Goal: Information Seeking & Learning: Learn about a topic

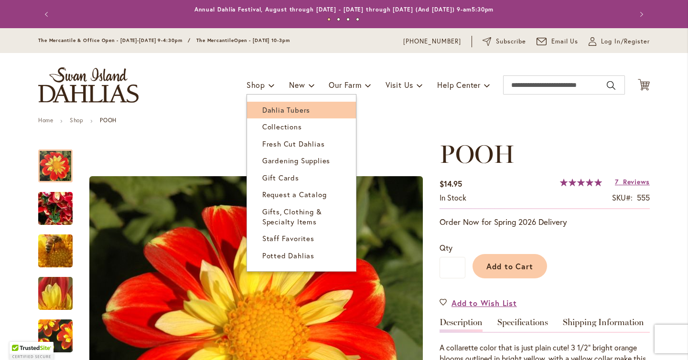
click at [263, 108] on span "Dahlia Tubers" at bounding box center [286, 110] width 48 height 10
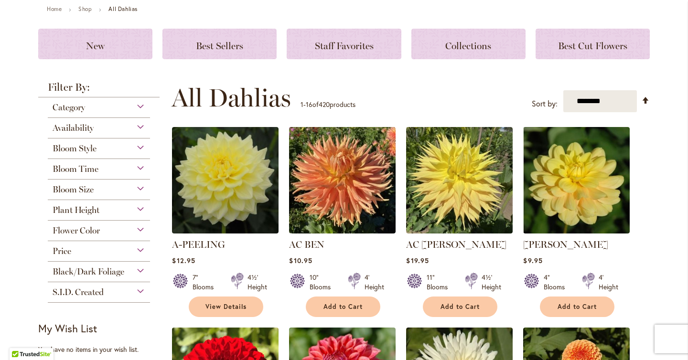
scroll to position [117, 0]
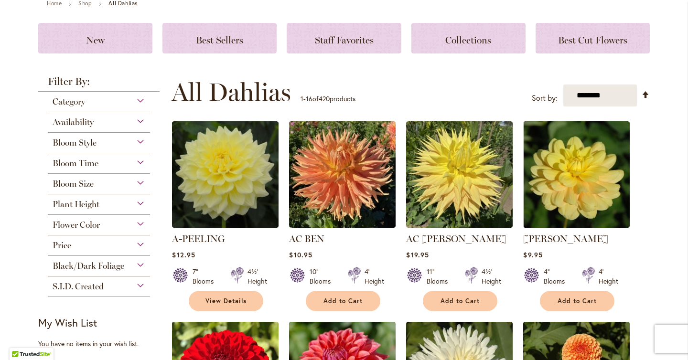
click at [141, 148] on div "Bloom Style Anemone 6 items Ball 16 items Cactus 6 items Collarette" at bounding box center [99, 143] width 102 height 21
click at [140, 142] on div "Bloom Style" at bounding box center [99, 140] width 102 height 15
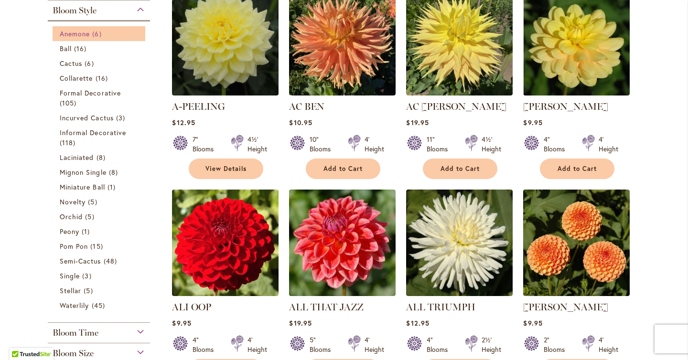
click at [96, 34] on span "6 items" at bounding box center [97, 34] width 11 height 10
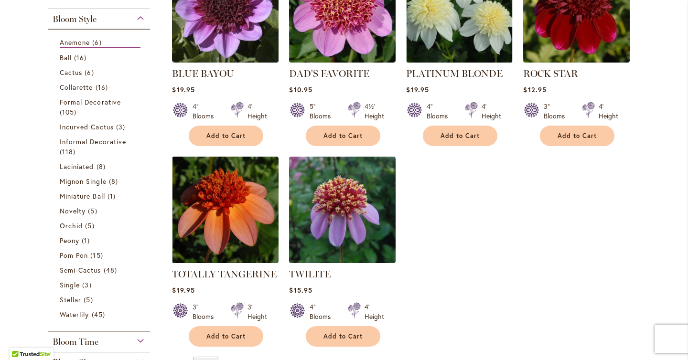
scroll to position [269, 0]
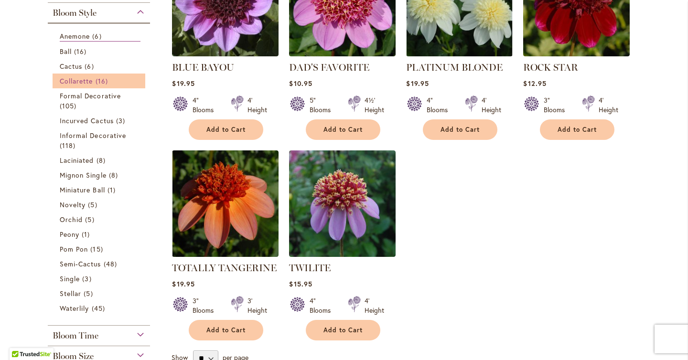
click at [90, 78] on span "Collarette" at bounding box center [76, 80] width 33 height 9
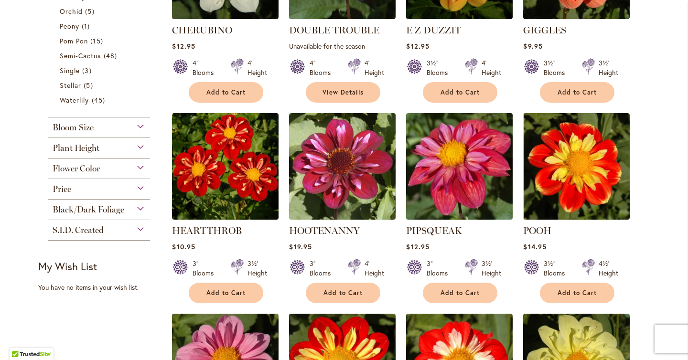
scroll to position [508, 0]
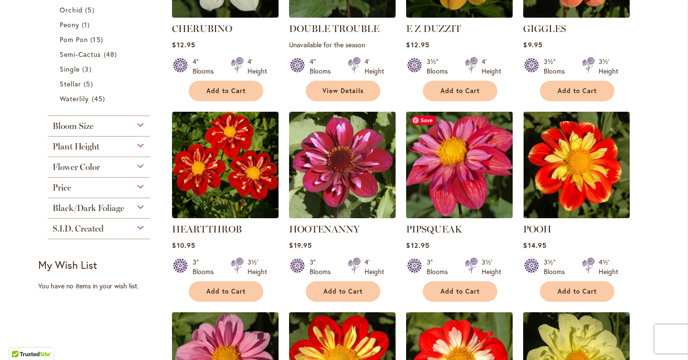
click at [490, 182] on img at bounding box center [460, 165] width 112 height 112
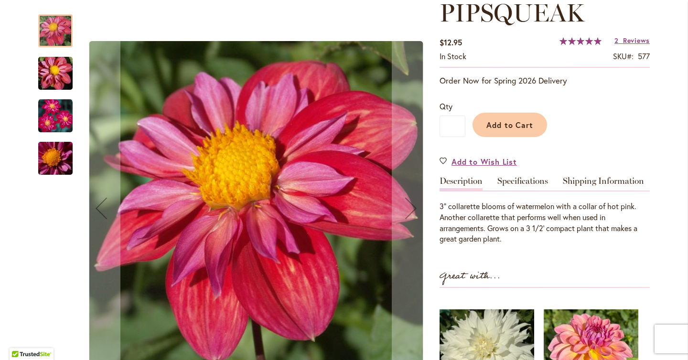
scroll to position [143, 0]
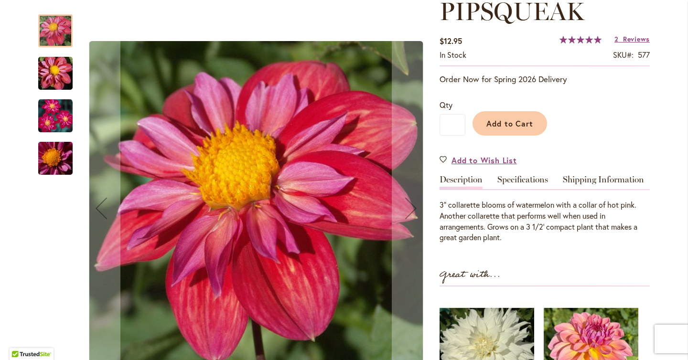
click at [55, 127] on img "PIPSQUEAK" at bounding box center [55, 116] width 34 height 34
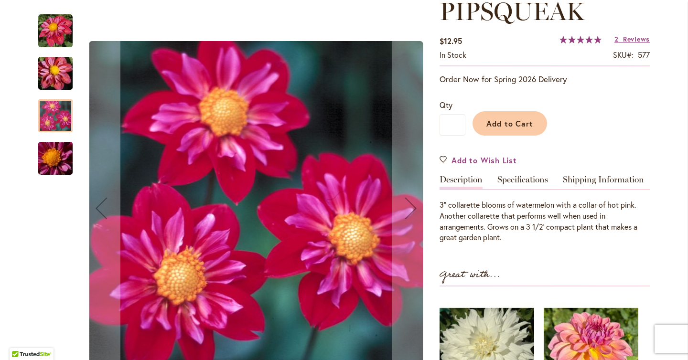
click at [57, 86] on img "PIPSQUEAK" at bounding box center [55, 74] width 69 height 46
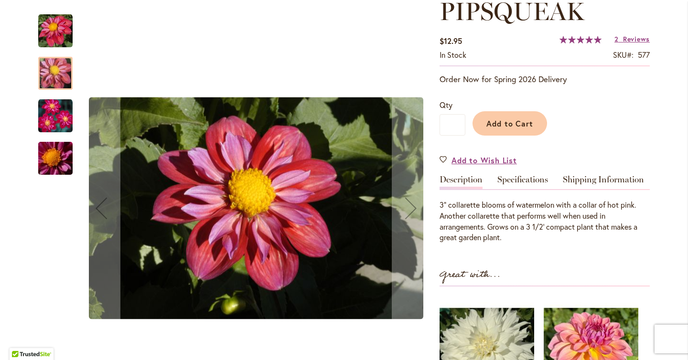
click at [55, 38] on img "PIPSQUEAK" at bounding box center [55, 31] width 34 height 34
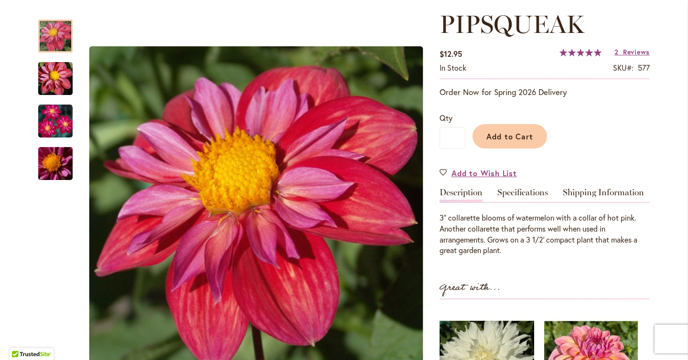
scroll to position [0, 0]
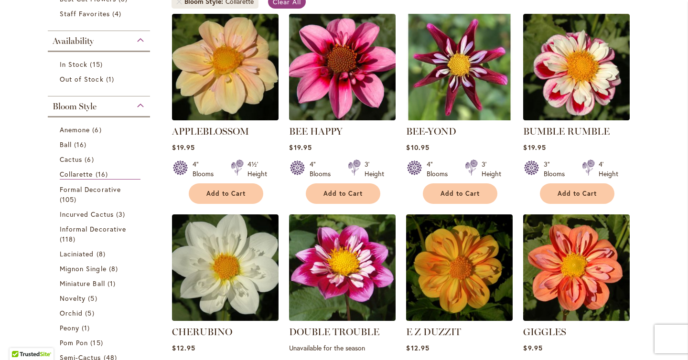
scroll to position [206, 0]
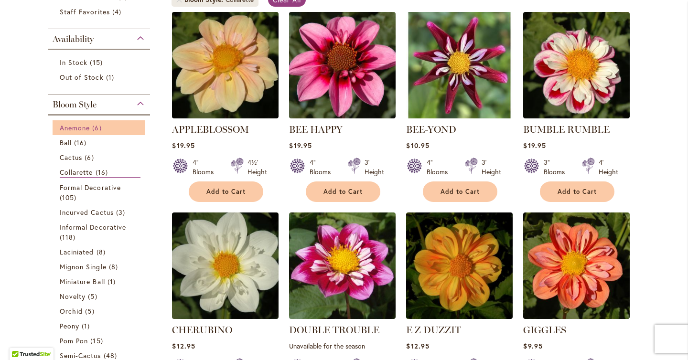
click at [113, 123] on link "Anemone 6 items" at bounding box center [100, 128] width 81 height 10
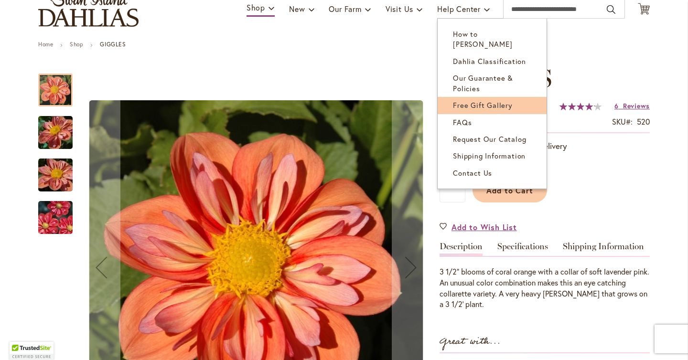
scroll to position [77, 0]
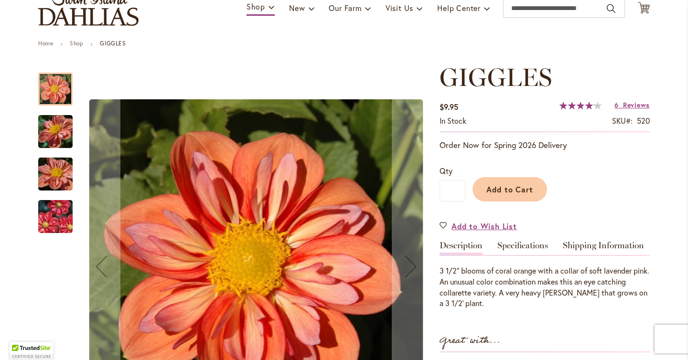
click at [55, 217] on img "GIGGLES" at bounding box center [55, 217] width 69 height 46
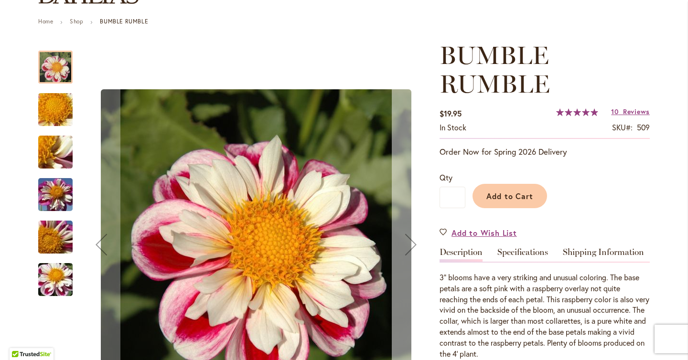
scroll to position [100, 0]
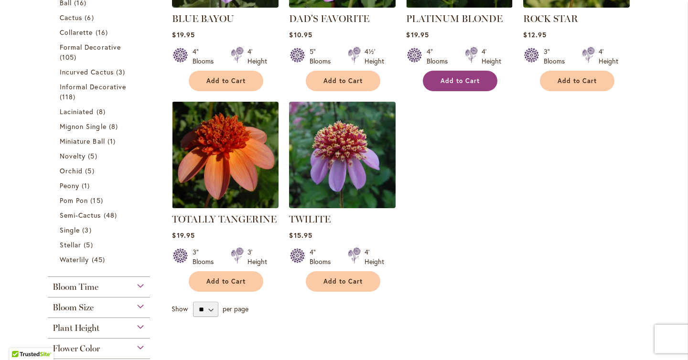
scroll to position [308, 0]
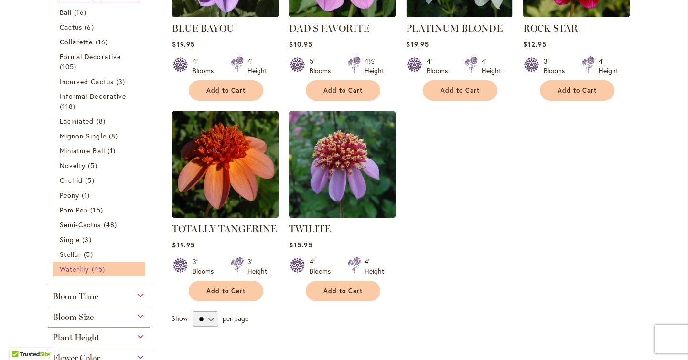
click at [75, 266] on span "Waterlily" at bounding box center [74, 269] width 29 height 9
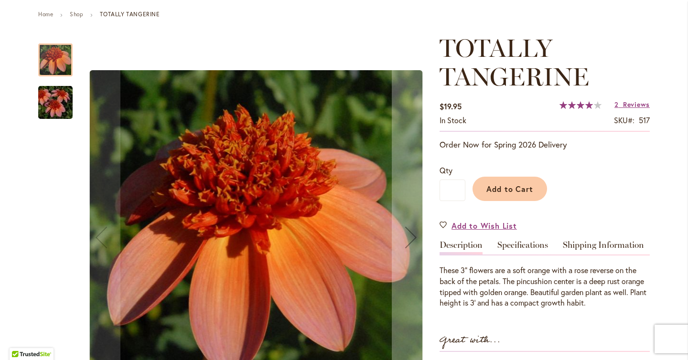
scroll to position [108, 0]
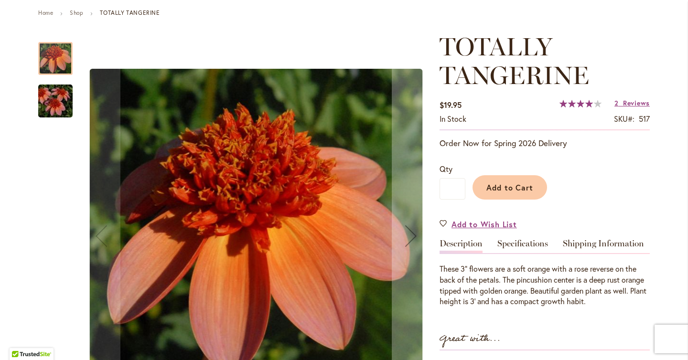
click at [47, 105] on img "TOTALLY TANGERINE" at bounding box center [55, 101] width 69 height 46
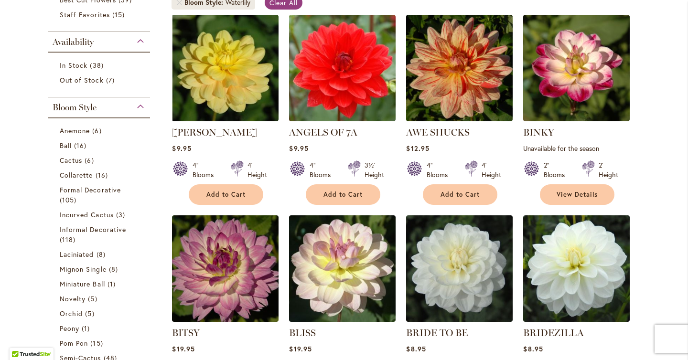
scroll to position [220, 0]
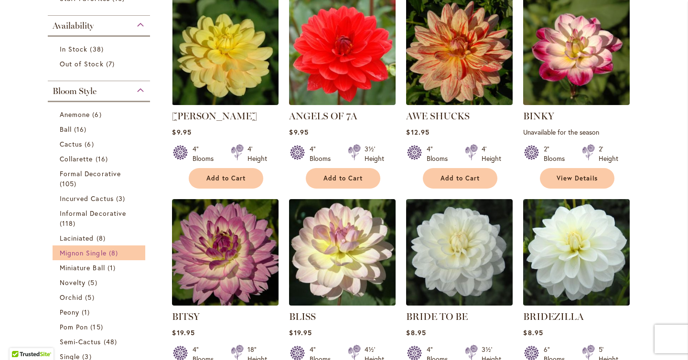
click at [104, 252] on span "Mignon Single" at bounding box center [83, 252] width 47 height 9
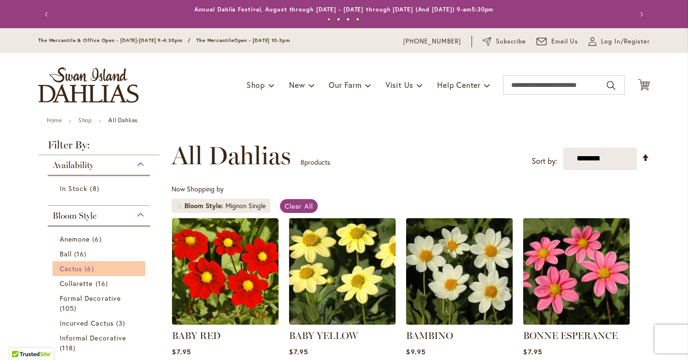
click at [105, 265] on link "Cactus 6 items" at bounding box center [100, 269] width 81 height 10
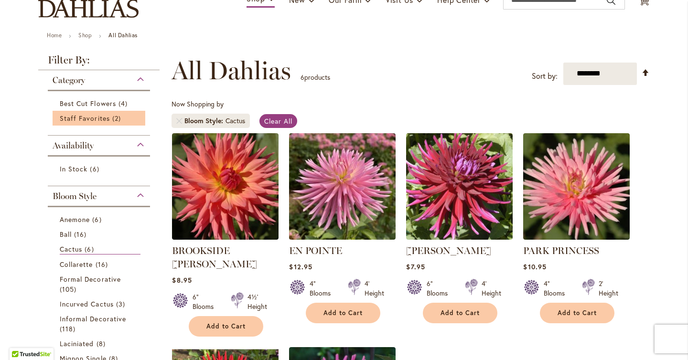
scroll to position [87, 0]
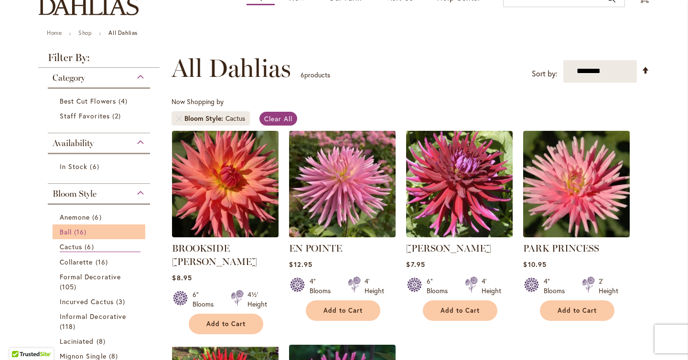
click at [97, 232] on link "Ball 16 items" at bounding box center [100, 232] width 81 height 10
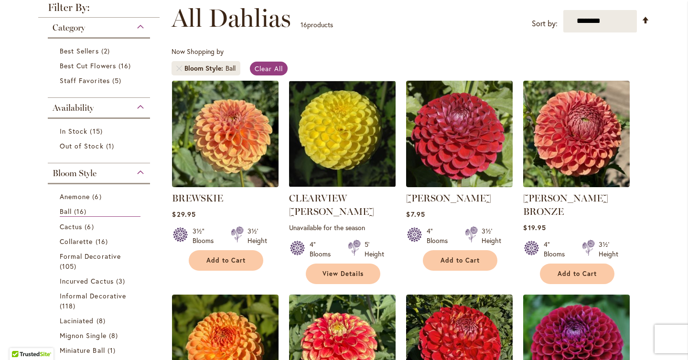
scroll to position [261, 0]
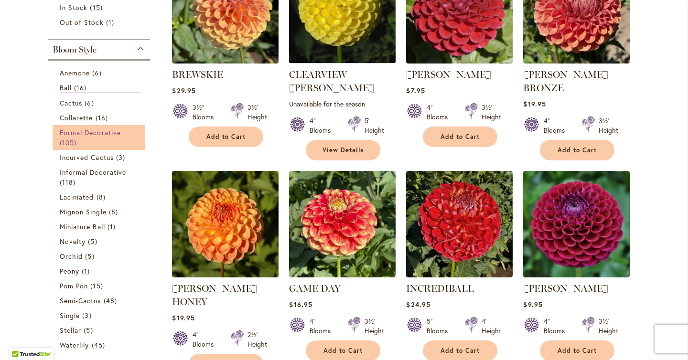
click at [117, 139] on link "Formal Decorative 105 items" at bounding box center [100, 138] width 81 height 20
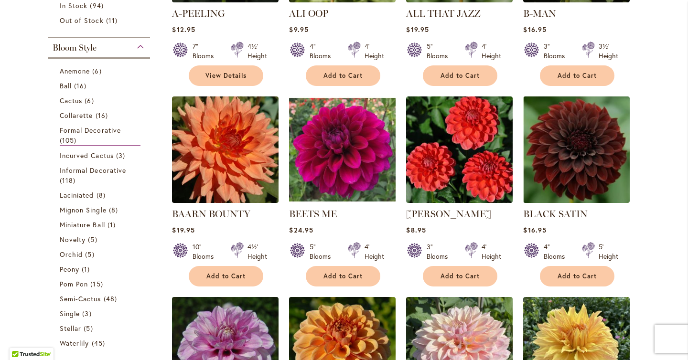
scroll to position [323, 0]
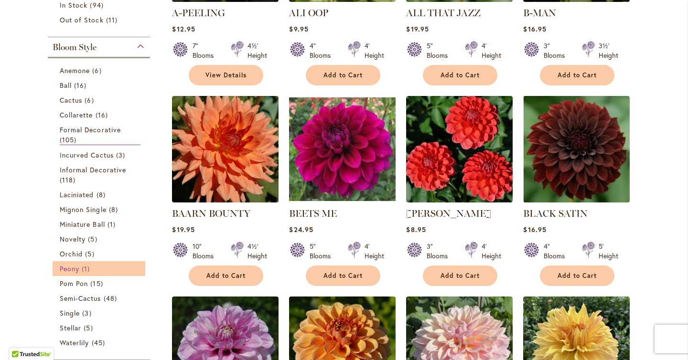
click at [97, 270] on link "Peony 1 item" at bounding box center [100, 269] width 81 height 10
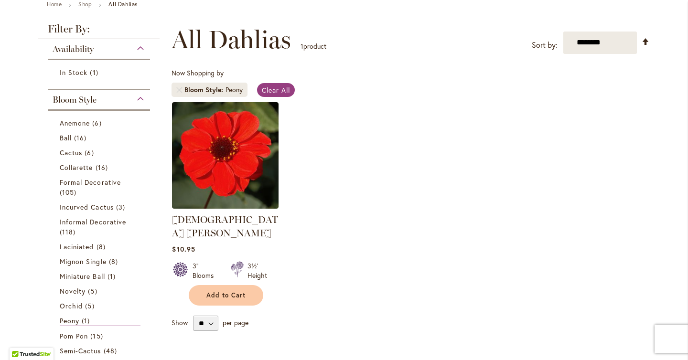
scroll to position [122, 0]
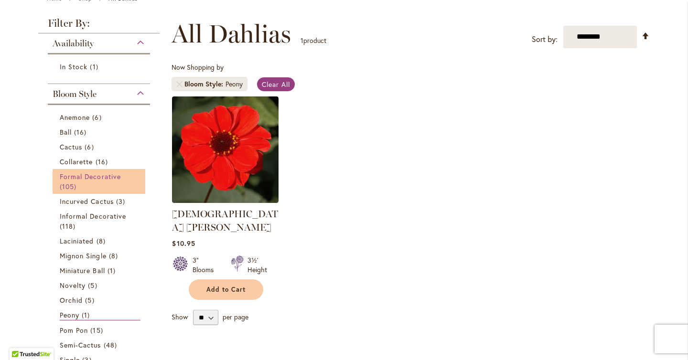
click at [104, 175] on span "Formal Decorative" at bounding box center [90, 176] width 61 height 9
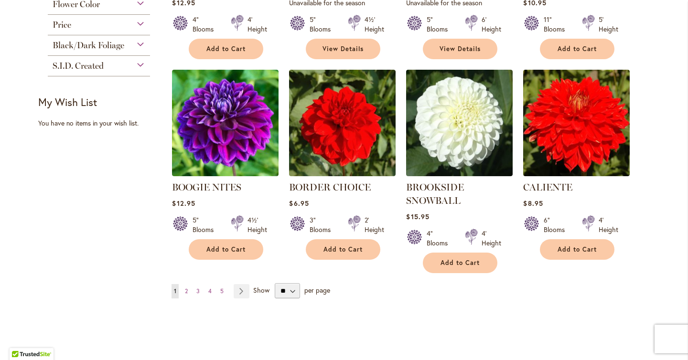
scroll to position [753, 0]
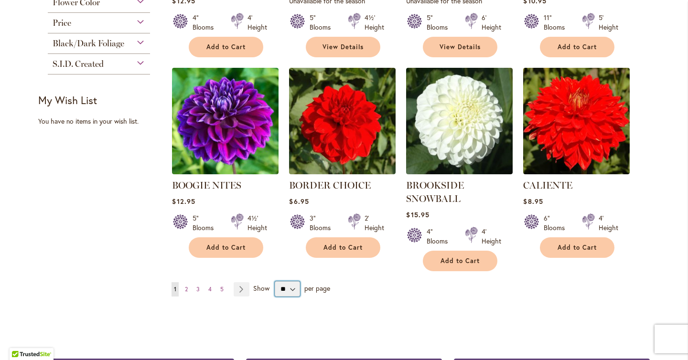
click at [285, 285] on select "** ** ** **" at bounding box center [287, 288] width 25 height 15
select select "**"
click at [275, 281] on select "** ** ** **" at bounding box center [287, 288] width 25 height 15
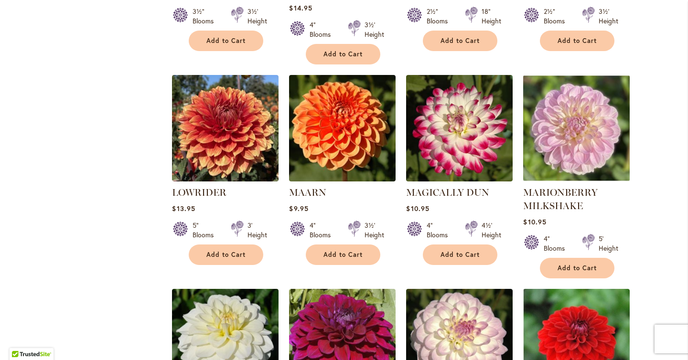
scroll to position [3150, 0]
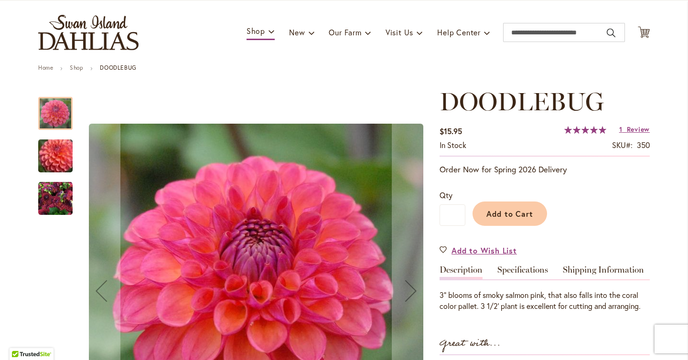
scroll to position [65, 0]
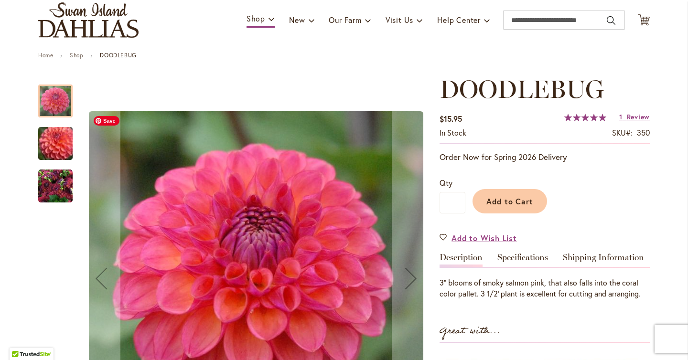
click at [54, 182] on img "DOODLEBUG" at bounding box center [55, 186] width 34 height 34
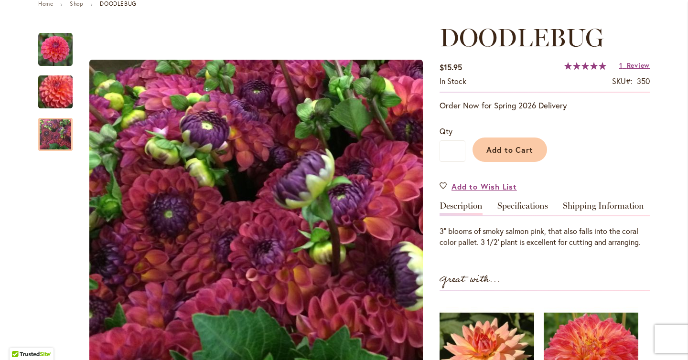
scroll to position [91, 0]
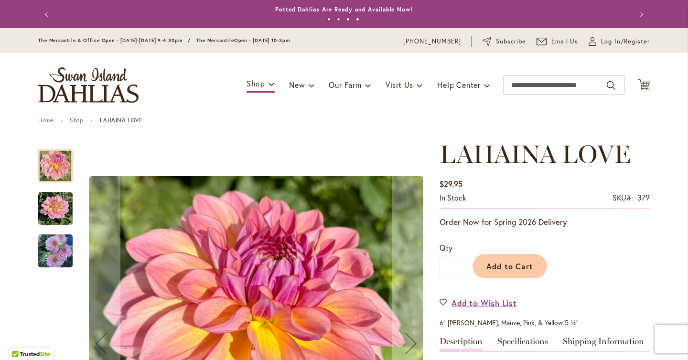
click at [61, 250] on img "LAHAINA LOVE" at bounding box center [55, 251] width 34 height 36
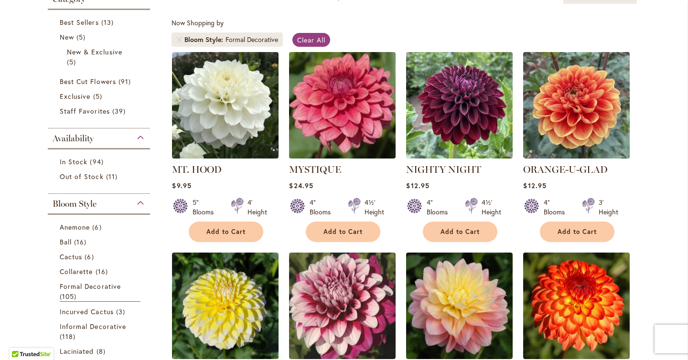
scroll to position [264, 0]
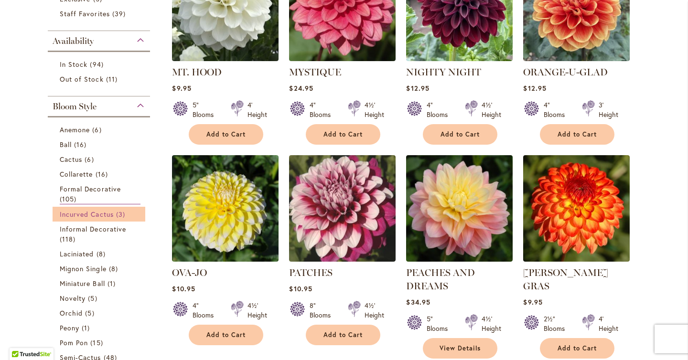
click at [115, 217] on link "Incurved Cactus 3 items" at bounding box center [100, 214] width 81 height 10
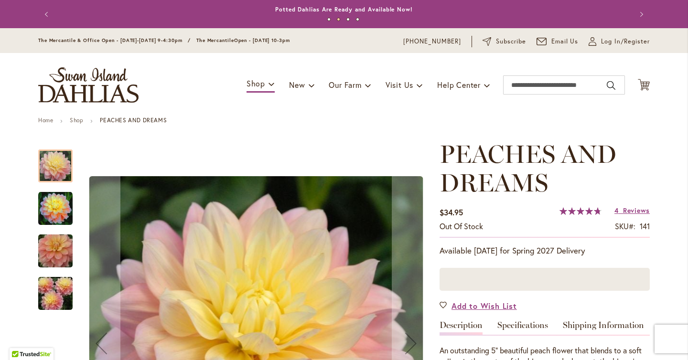
click at [57, 295] on img "PEACHES AND DREAMS" at bounding box center [55, 294] width 69 height 46
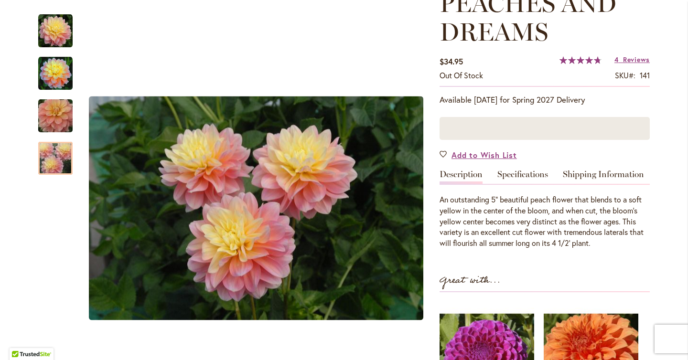
scroll to position [154, 0]
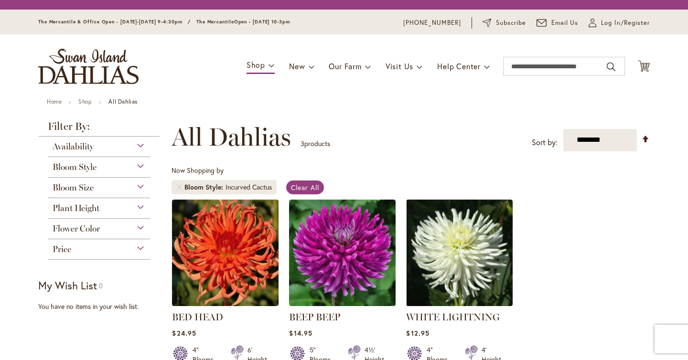
scroll to position [148, 0]
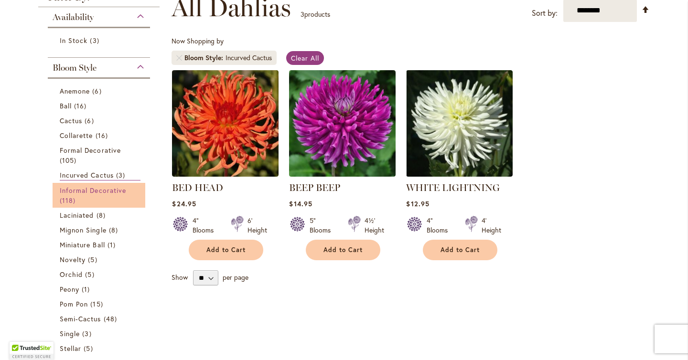
click at [121, 194] on link "Informal Decorative 118 items" at bounding box center [100, 195] width 81 height 20
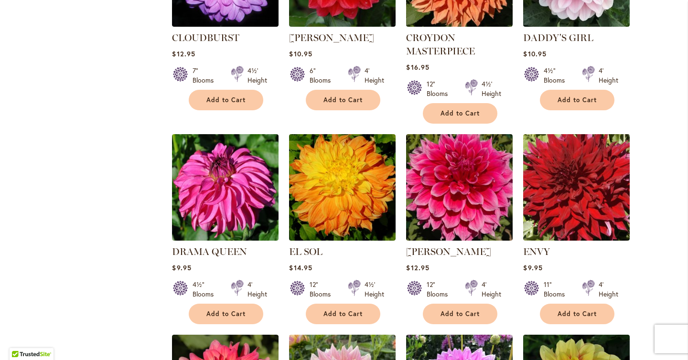
scroll to position [1128, 0]
